Goal: Transaction & Acquisition: Purchase product/service

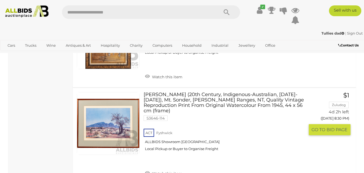
scroll to position [2611, 0]
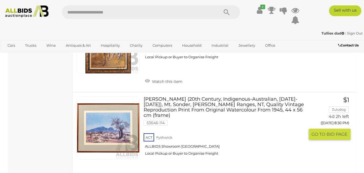
click at [119, 96] on link at bounding box center [108, 127] width 63 height 63
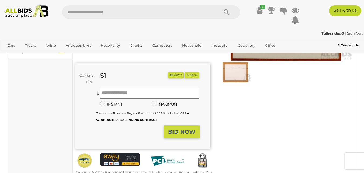
scroll to position [81, 0]
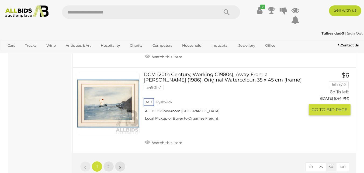
scroll to position [4472, 0]
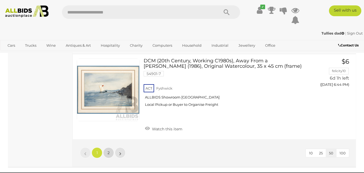
click at [110, 147] on link "2" at bounding box center [108, 152] width 11 height 11
click at [0, 0] on div "Loading auctions..." at bounding box center [0, 0] width 0 height 0
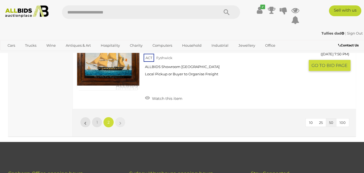
scroll to position [3006, 0]
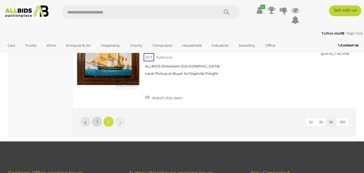
click at [97, 119] on span "1" at bounding box center [96, 121] width 1 height 5
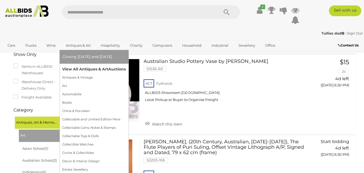
scroll to position [2638, 0]
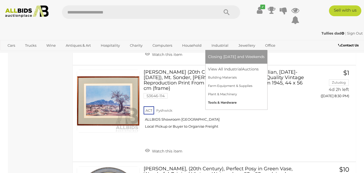
click at [218, 103] on link "Tools & Hardware" at bounding box center [236, 102] width 57 height 8
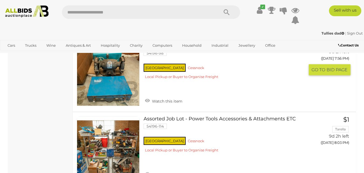
scroll to position [1696, 0]
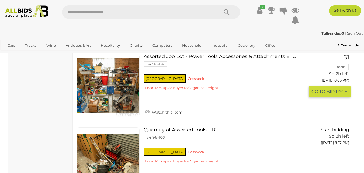
click at [102, 88] on link at bounding box center [108, 85] width 63 height 63
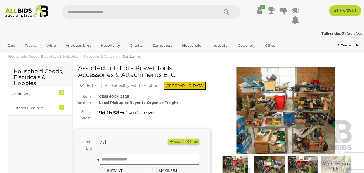
click at [287, 98] on img at bounding box center [285, 110] width 135 height 87
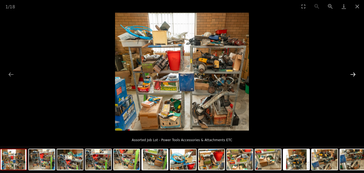
click at [354, 75] on button "Next slide" at bounding box center [352, 74] width 11 height 10
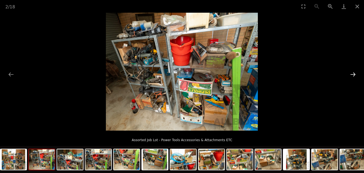
click at [354, 75] on button "Next slide" at bounding box center [352, 74] width 11 height 10
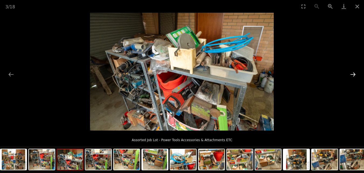
click at [354, 75] on button "Next slide" at bounding box center [352, 74] width 11 height 10
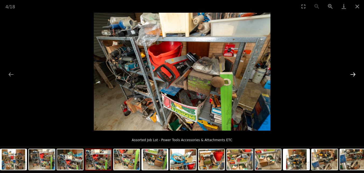
click at [354, 75] on button "Next slide" at bounding box center [352, 74] width 11 height 10
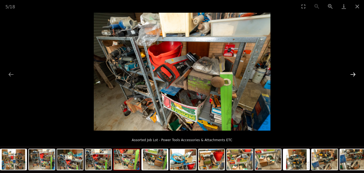
click at [354, 75] on button "Next slide" at bounding box center [352, 74] width 11 height 10
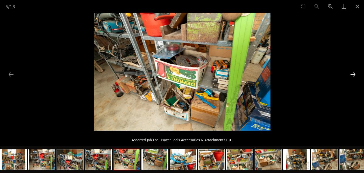
click at [354, 75] on button "Next slide" at bounding box center [352, 74] width 11 height 10
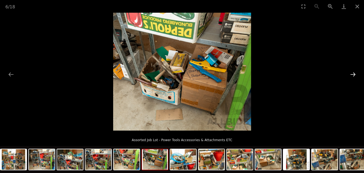
click at [354, 75] on button "Next slide" at bounding box center [352, 74] width 11 height 10
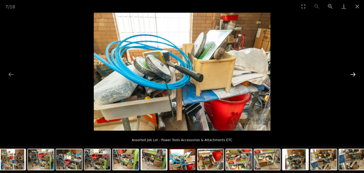
click at [354, 75] on button "Next slide" at bounding box center [352, 74] width 11 height 10
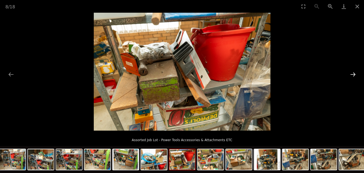
click at [354, 75] on button "Next slide" at bounding box center [352, 74] width 11 height 10
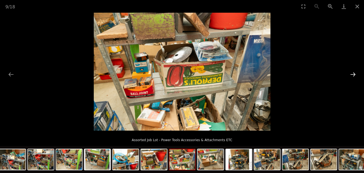
click at [354, 75] on button "Next slide" at bounding box center [352, 74] width 11 height 10
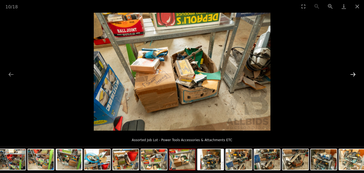
click at [354, 75] on button "Next slide" at bounding box center [352, 74] width 11 height 10
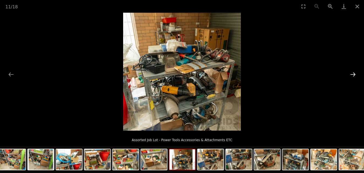
click at [354, 75] on button "Next slide" at bounding box center [352, 74] width 11 height 10
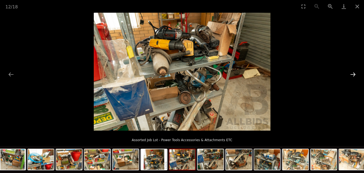
click at [354, 75] on button "Next slide" at bounding box center [352, 74] width 11 height 10
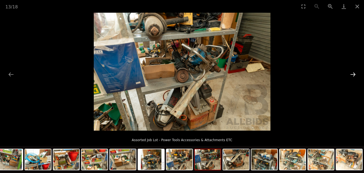
click at [354, 75] on button "Next slide" at bounding box center [352, 74] width 11 height 10
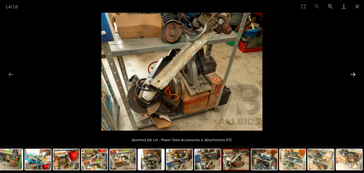
click at [354, 75] on button "Next slide" at bounding box center [352, 74] width 11 height 10
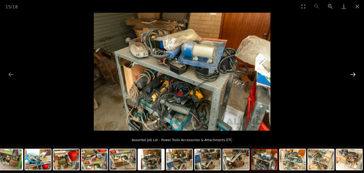
click at [354, 75] on button "Next slide" at bounding box center [352, 74] width 11 height 10
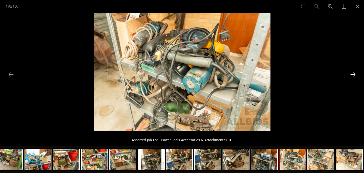
click at [354, 75] on button "Next slide" at bounding box center [352, 74] width 11 height 10
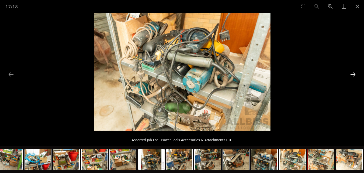
click at [354, 75] on button "Next slide" at bounding box center [352, 74] width 11 height 10
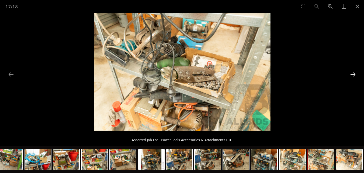
click at [354, 75] on button "Next slide" at bounding box center [352, 74] width 11 height 10
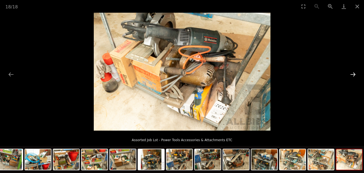
click at [354, 75] on button "Next slide" at bounding box center [352, 74] width 11 height 10
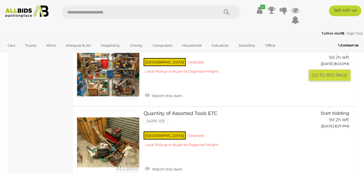
scroll to position [1739, 0]
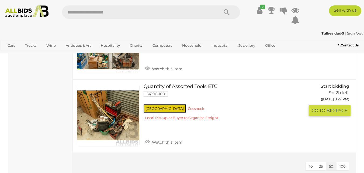
click at [109, 107] on link at bounding box center [108, 115] width 63 height 63
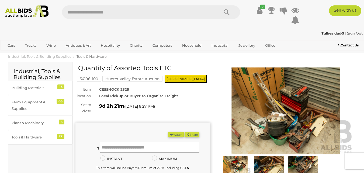
click at [302, 119] on img at bounding box center [285, 110] width 135 height 87
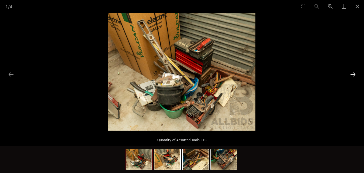
click at [354, 75] on button "Next slide" at bounding box center [352, 74] width 11 height 10
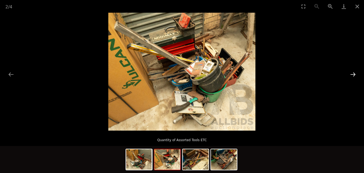
click at [354, 75] on button "Next slide" at bounding box center [352, 74] width 11 height 10
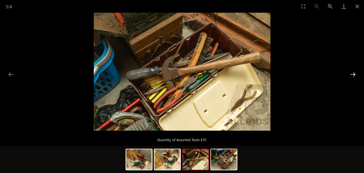
click at [354, 75] on button "Next slide" at bounding box center [352, 74] width 11 height 10
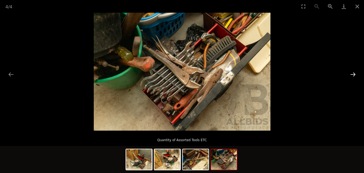
click at [354, 75] on button "Next slide" at bounding box center [352, 74] width 11 height 10
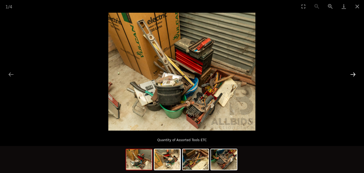
click at [354, 75] on button "Next slide" at bounding box center [352, 74] width 11 height 10
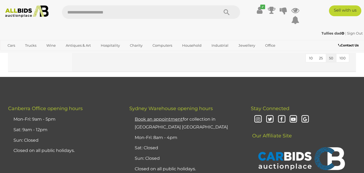
scroll to position [1731, 0]
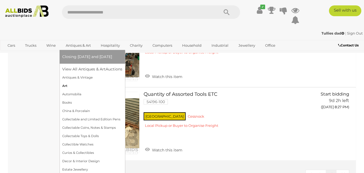
click at [65, 86] on link "Art" at bounding box center [92, 86] width 60 height 8
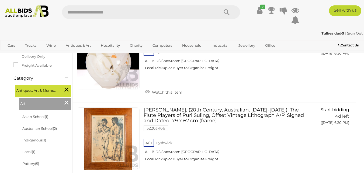
scroll to position [108, 0]
